Goal: Task Accomplishment & Management: Use online tool/utility

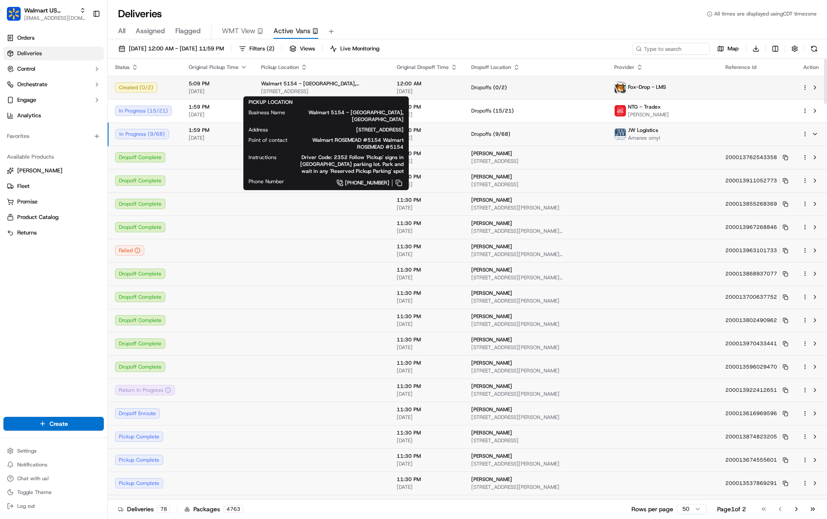
click at [331, 85] on span "Walmart 5154 - [GEOGRAPHIC_DATA], [GEOGRAPHIC_DATA]" at bounding box center [322, 83] width 122 height 7
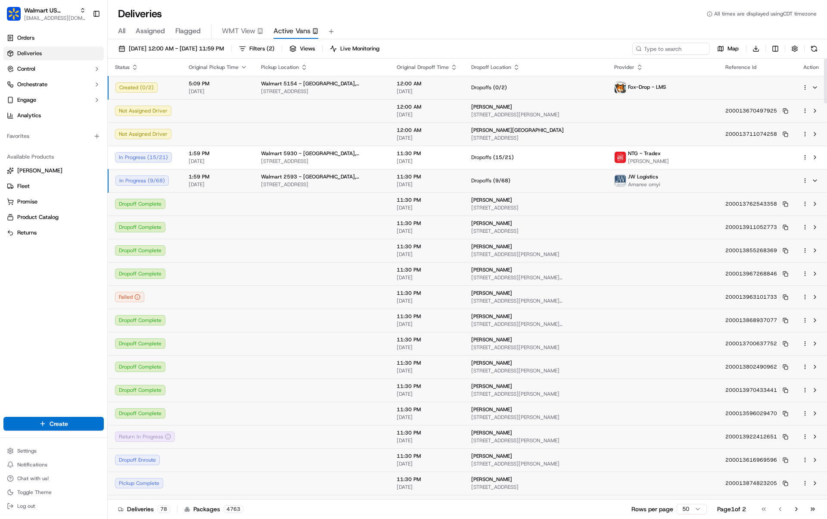
click at [804, 89] on html "Walmart US Stores [EMAIL_ADDRESS][DOMAIN_NAME] Toggle Sidebar Orders Deliveries…" at bounding box center [413, 259] width 827 height 519
click at [767, 129] on span "Reassign" at bounding box center [757, 128] width 22 height 7
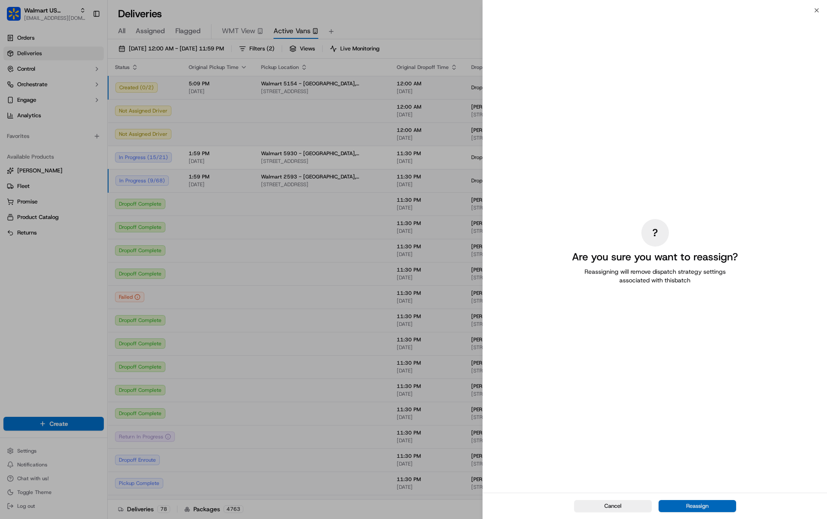
click at [721, 505] on button "Reassign" at bounding box center [698, 506] width 78 height 12
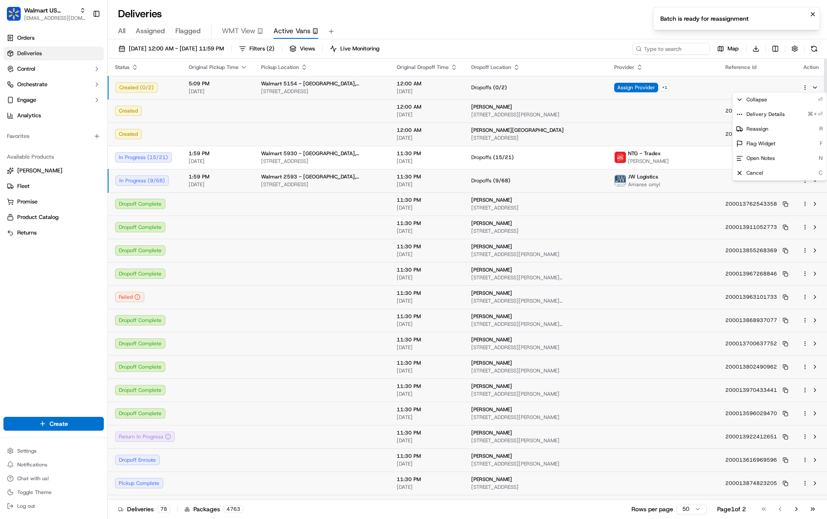
click at [652, 131] on td at bounding box center [662, 133] width 111 height 23
